Goal: Task Accomplishment & Management: Use online tool/utility

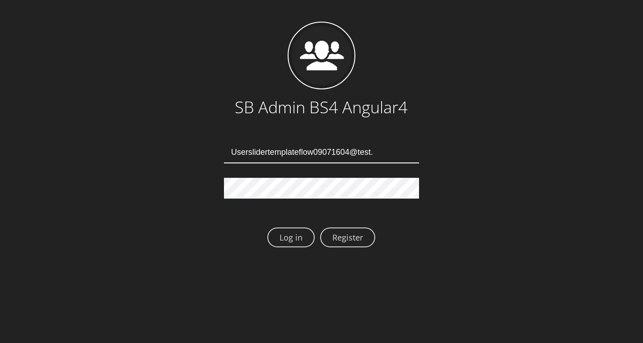
type input "Userslidertemplateflow09071604@test.qa"
type input "Userslidertemplateflow09071608@test.qa"
